Goal: Information Seeking & Learning: Find specific fact

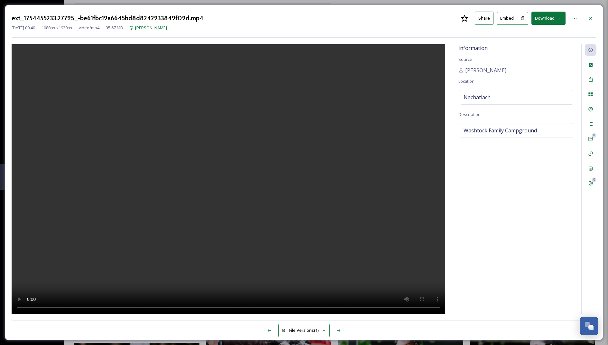
scroll to position [3508, 0]
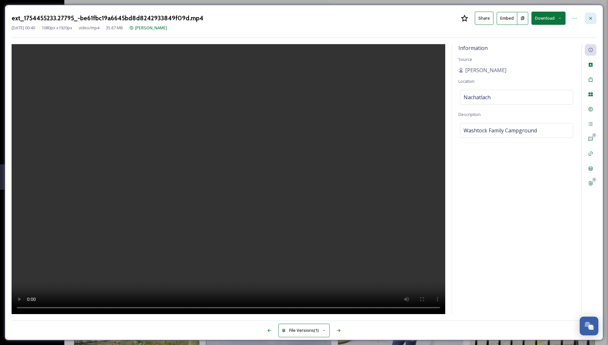
click at [588, 15] on div at bounding box center [591, 19] width 12 height 12
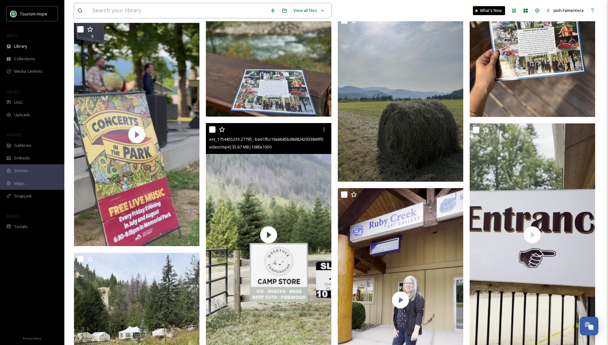
click at [210, 12] on input at bounding box center [178, 11] width 178 height 14
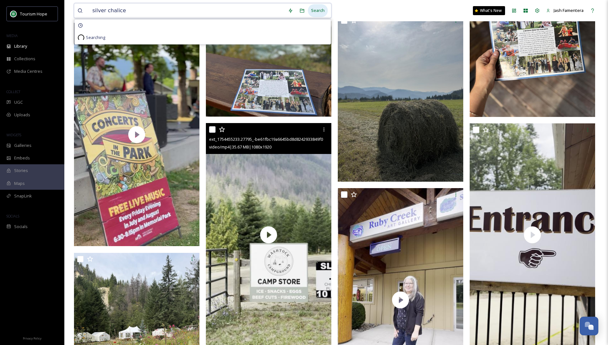
type input "silver chalice"
click at [316, 8] on div "Search" at bounding box center [318, 10] width 20 height 13
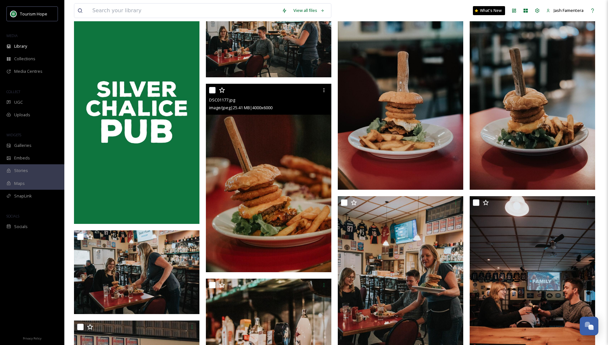
scroll to position [392, 0]
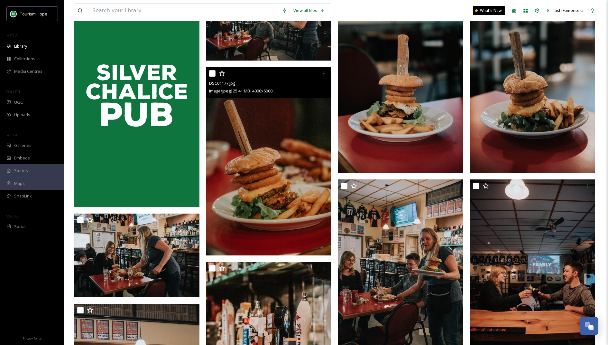
click at [275, 163] on img at bounding box center [269, 161] width 126 height 188
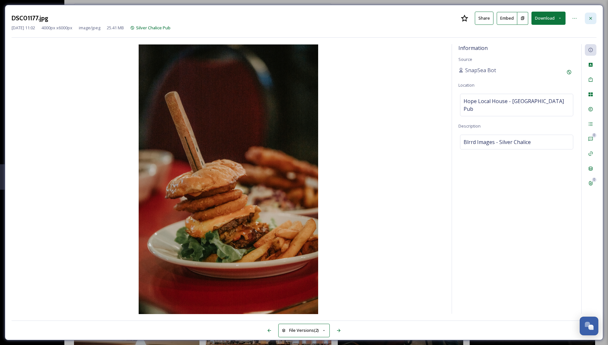
click at [593, 17] on icon at bounding box center [590, 18] width 5 height 5
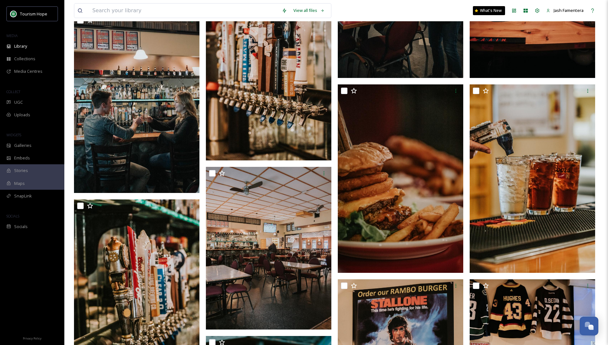
scroll to position [682, 0]
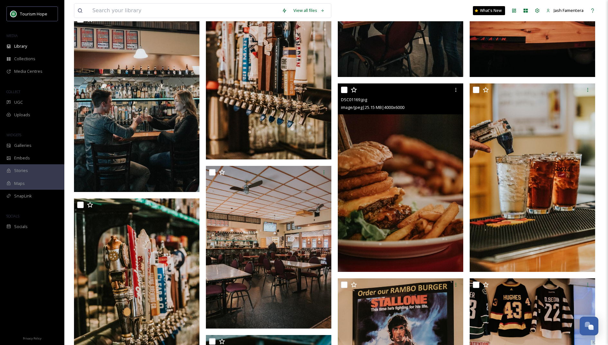
click at [394, 200] on img at bounding box center [401, 177] width 126 height 188
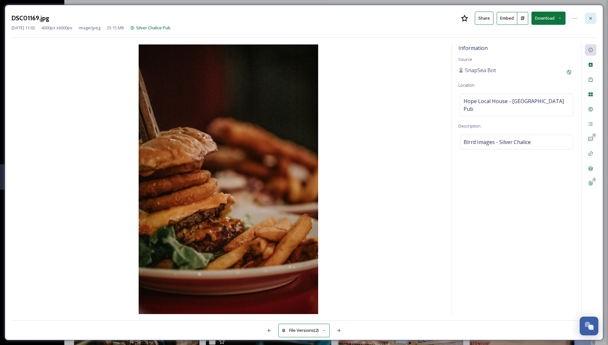
click at [592, 13] on div at bounding box center [591, 19] width 12 height 12
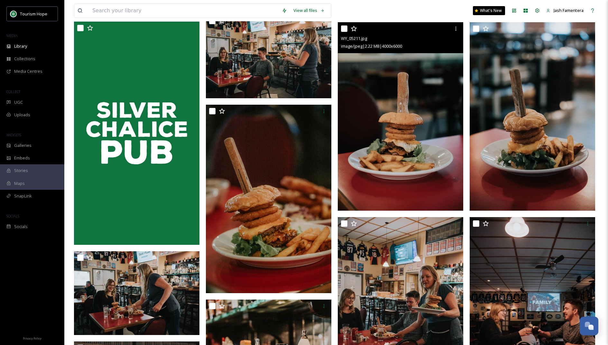
scroll to position [359, 0]
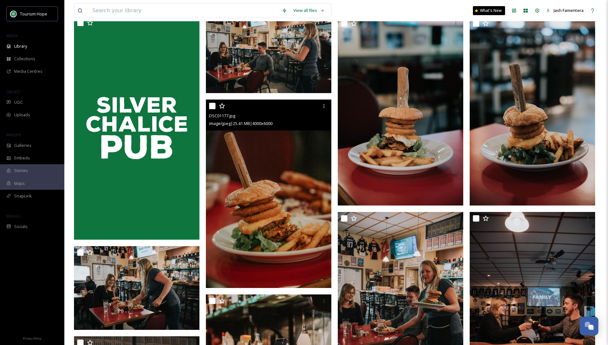
click at [261, 176] on img at bounding box center [269, 193] width 126 height 188
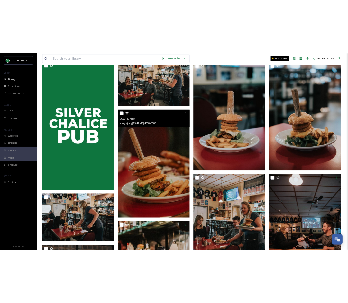
scroll to position [359, 0]
